Goal: Find contact information: Find contact information

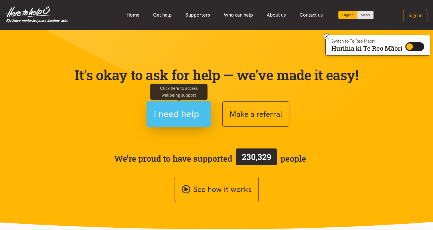
click at [192, 113] on span "I need help" at bounding box center [177, 114] width 46 height 15
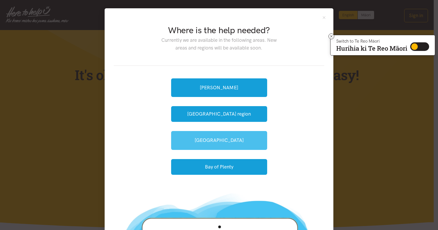
click at [217, 140] on link "[GEOGRAPHIC_DATA]" at bounding box center [219, 140] width 96 height 19
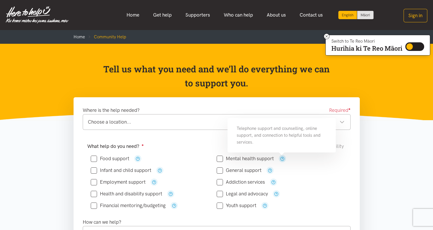
click at [281, 157] on icon "button" at bounding box center [282, 159] width 4 height 4
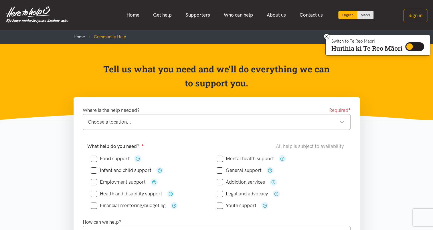
click at [331, 180] on div "Addiction services" at bounding box center [280, 182] width 126 height 7
click at [344, 121] on div "Choose a location..." at bounding box center [216, 122] width 257 height 8
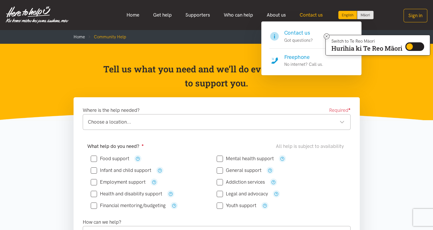
click at [316, 18] on link "Contact us" at bounding box center [311, 15] width 37 height 12
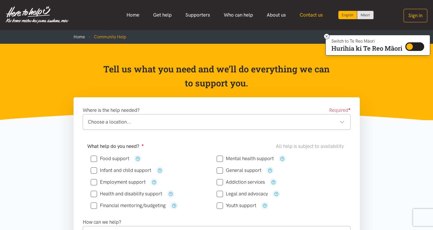
click at [313, 16] on link "Contact us" at bounding box center [311, 15] width 37 height 12
click at [309, 14] on link "Contact us" at bounding box center [311, 15] width 37 height 12
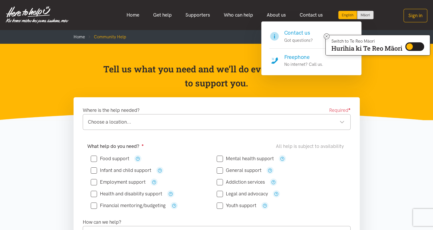
click at [293, 57] on h4 "Freephone" at bounding box center [303, 57] width 39 height 8
